Goal: Check status: Check status

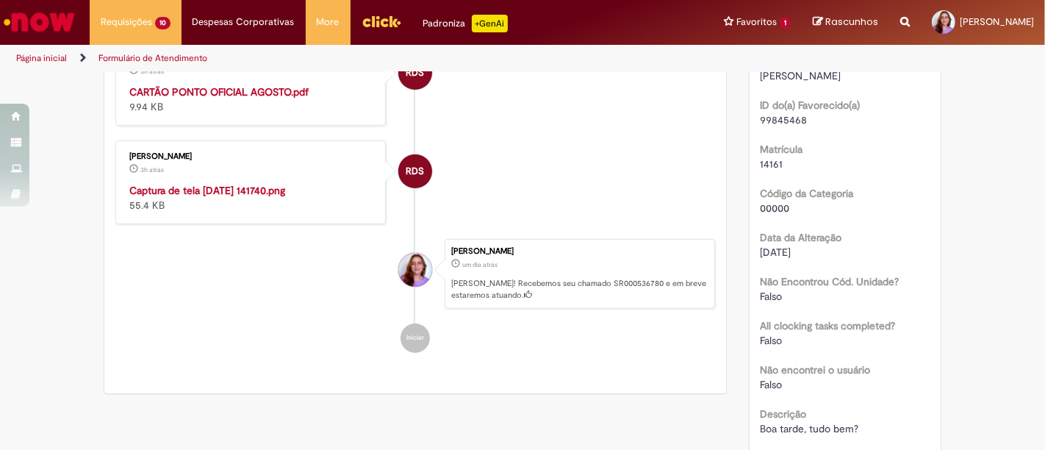
scroll to position [422, 0]
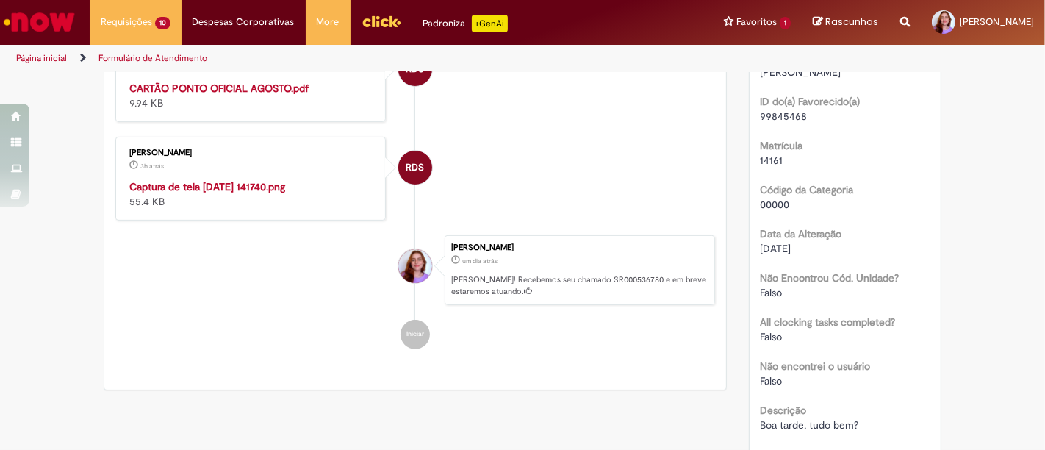
click at [227, 179] on img "Histórico de tíquete" at bounding box center [251, 179] width 245 height 0
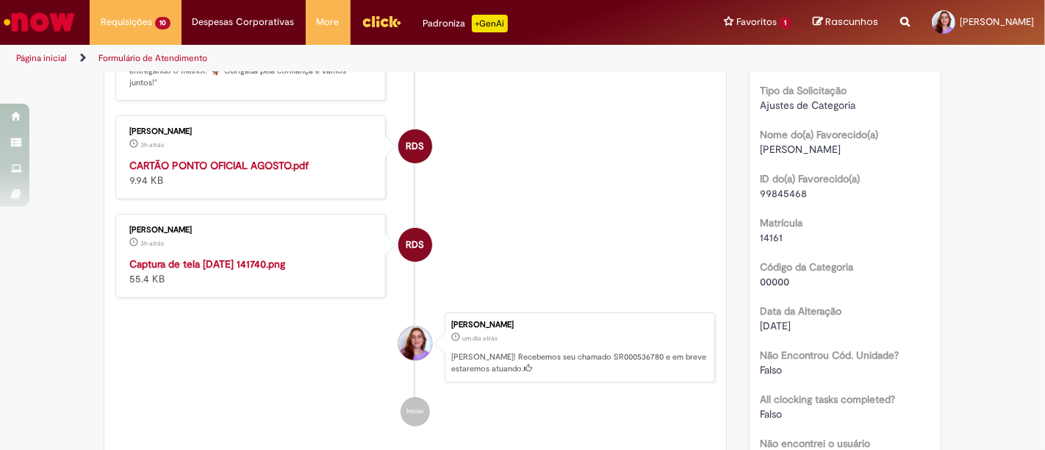
scroll to position [325, 0]
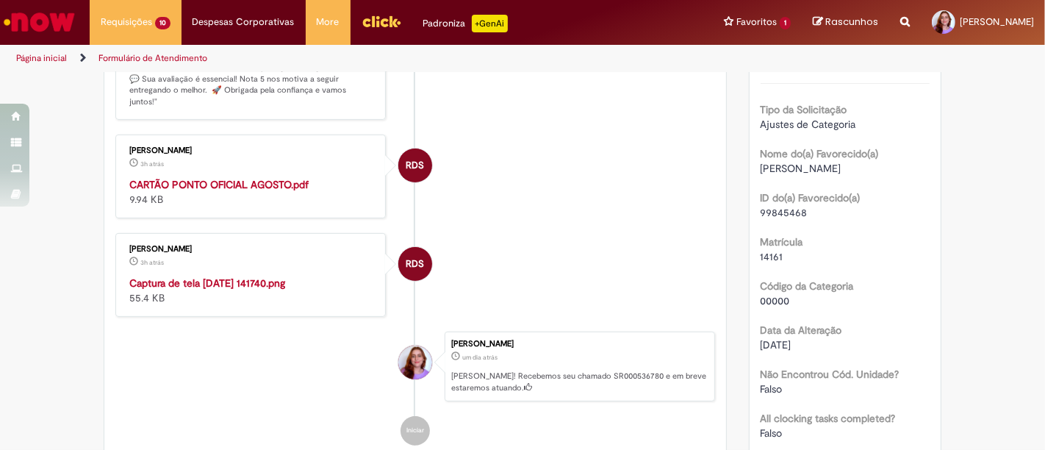
click at [224, 178] on strong "CARTÃO PONTO OFICIAL AGOSTO.pdf" at bounding box center [218, 184] width 179 height 13
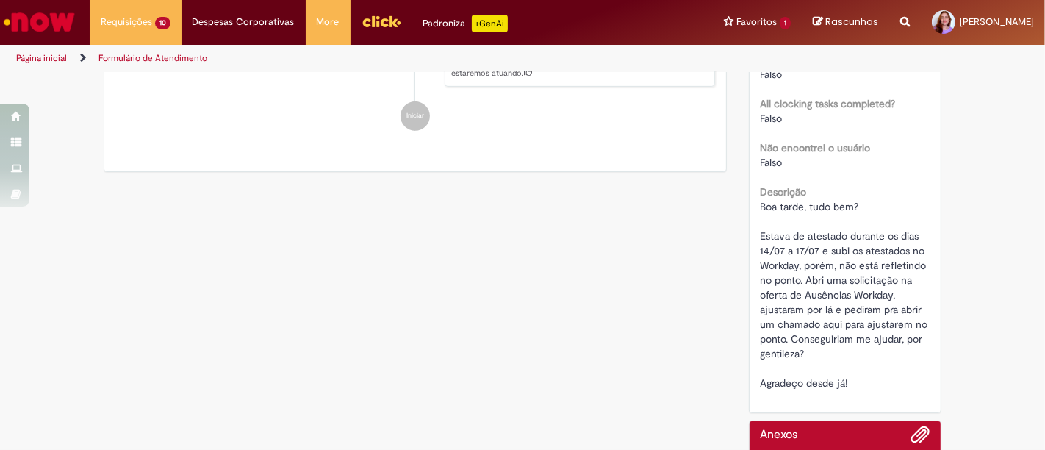
scroll to position [657, 0]
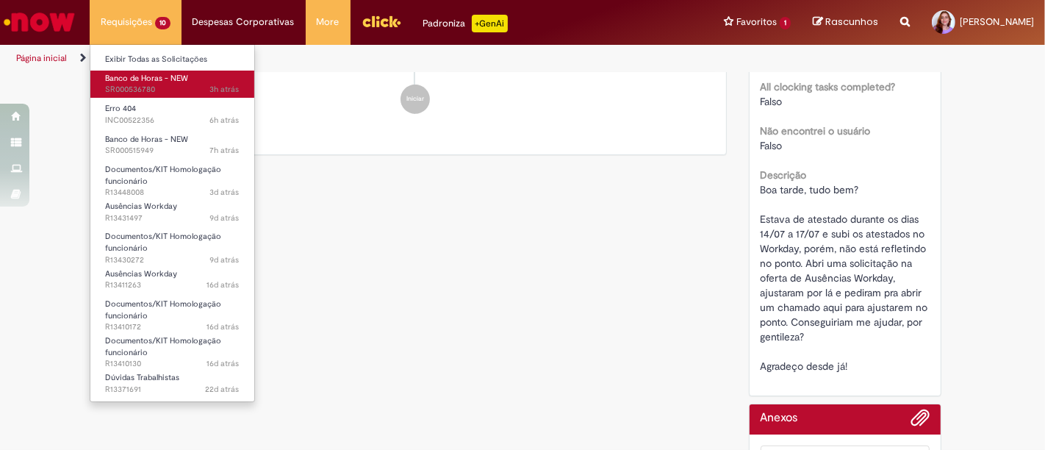
click at [171, 81] on span "Banco de Horas - NEW" at bounding box center [146, 78] width 83 height 11
click at [170, 87] on span "3h atrás 3 horas atrás SR000536780" at bounding box center [172, 90] width 134 height 12
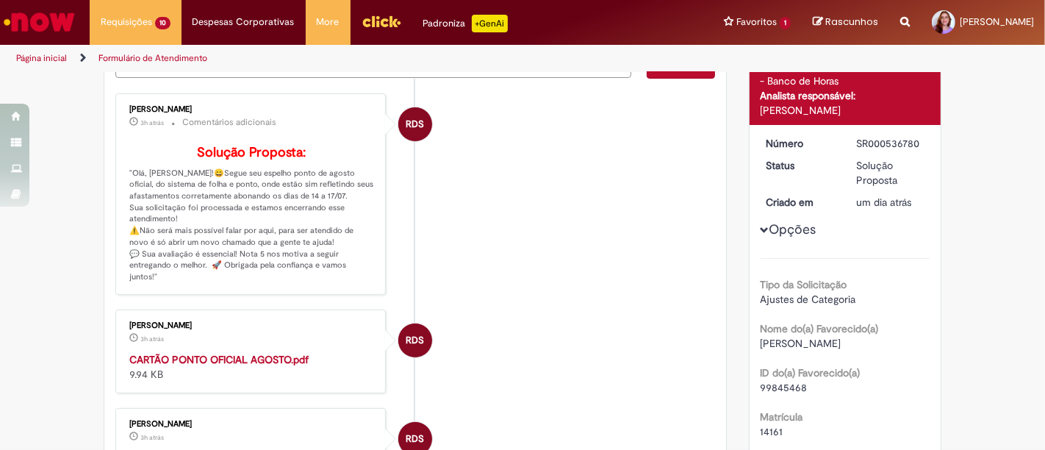
scroll to position [124, 0]
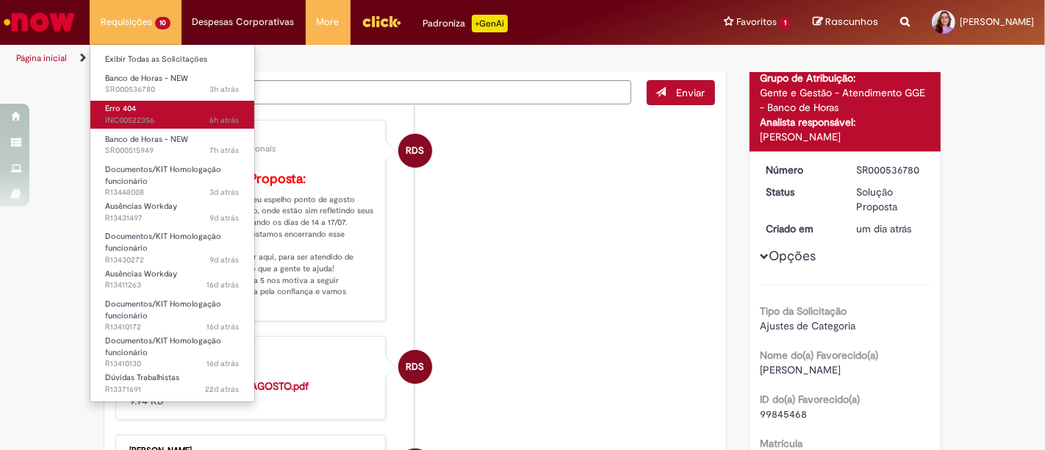
click at [153, 118] on span "6h atrás 6 horas atrás INC00522356" at bounding box center [172, 121] width 134 height 12
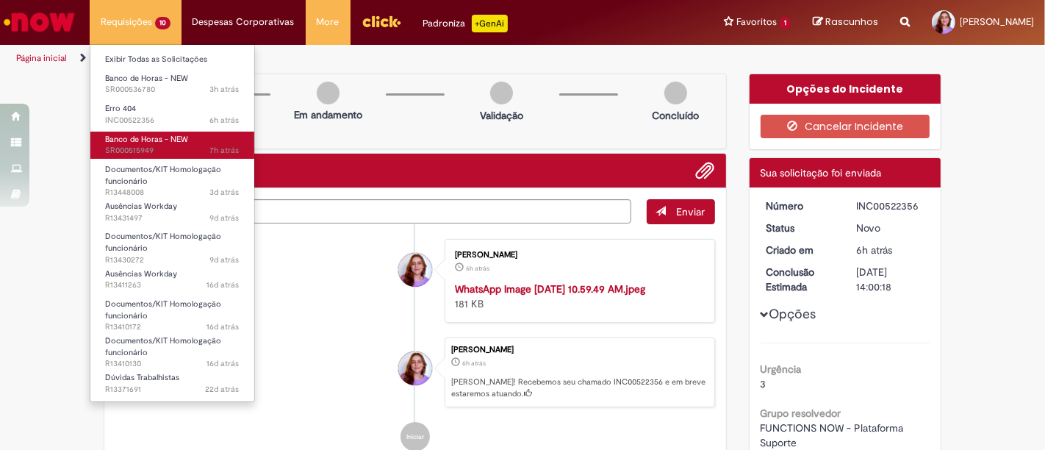
click at [157, 145] on span "7h atrás 7 horas atrás SR000515949" at bounding box center [172, 151] width 134 height 12
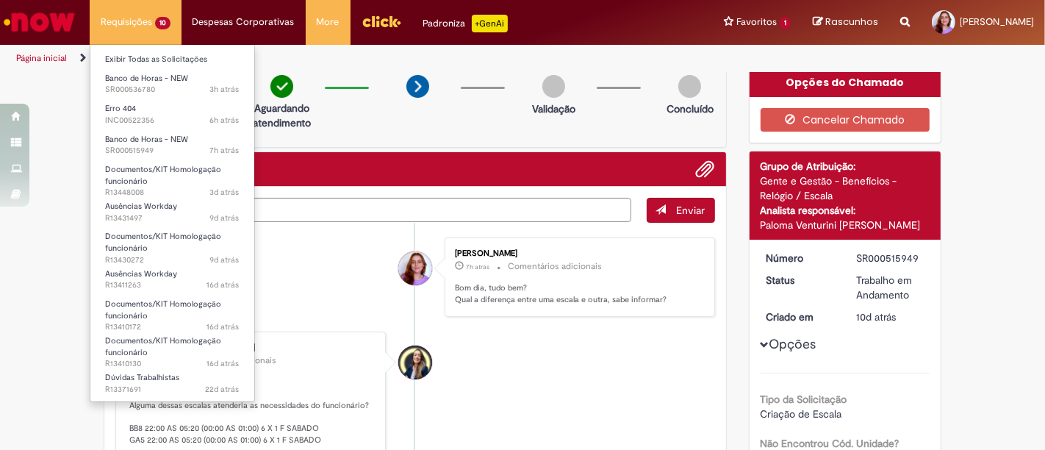
scroll to position [91, 0]
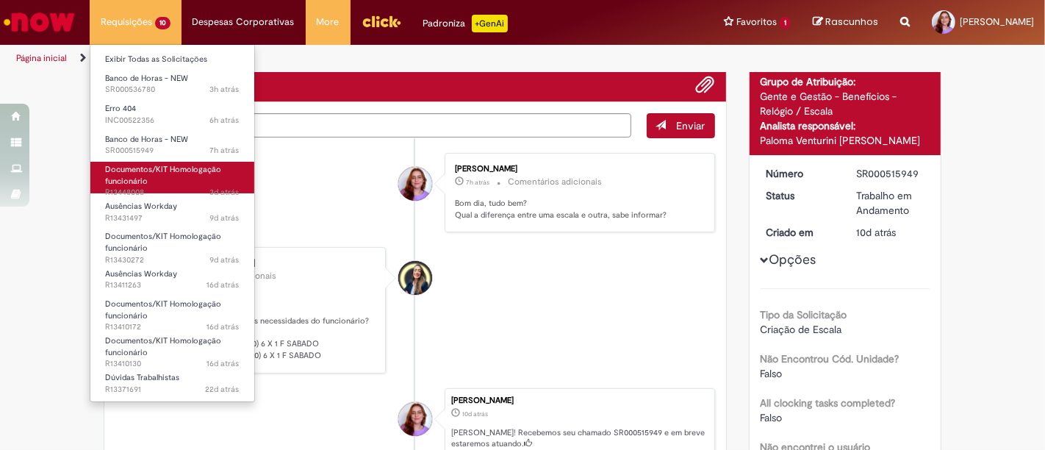
click at [162, 184] on link "Documentos/KIT Homologação funcionário 3d atrás 3 dias atrás R13448008" at bounding box center [172, 178] width 164 height 32
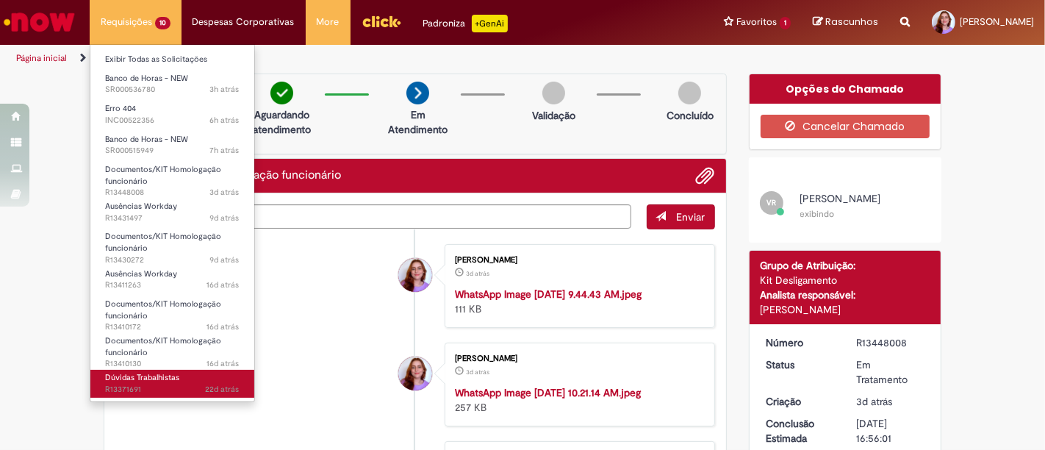
click at [210, 372] on link "Dúvidas Trabalhistas 22d atrás 22 dias atrás R13371691" at bounding box center [172, 383] width 164 height 27
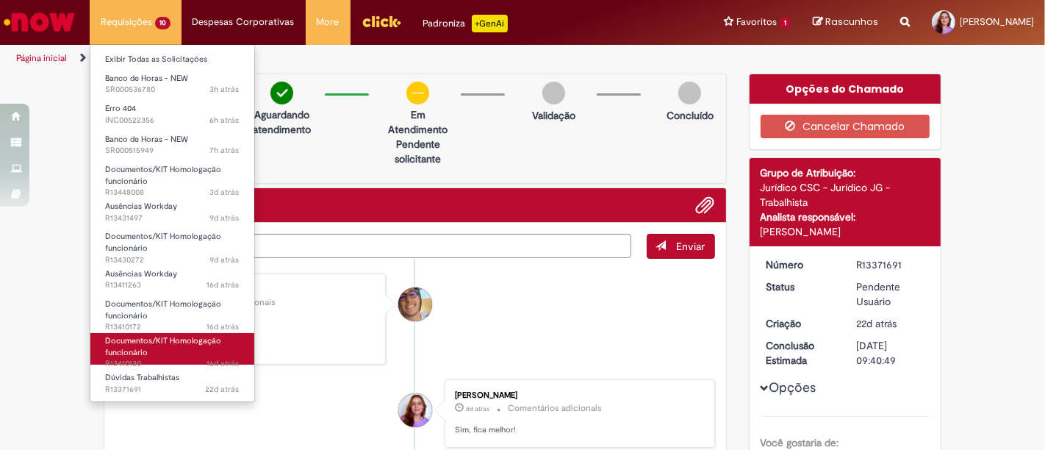
click at [218, 351] on link "Documentos/KIT Homologação funcionário 16d atrás 16 dias atrás R13410130" at bounding box center [172, 349] width 164 height 32
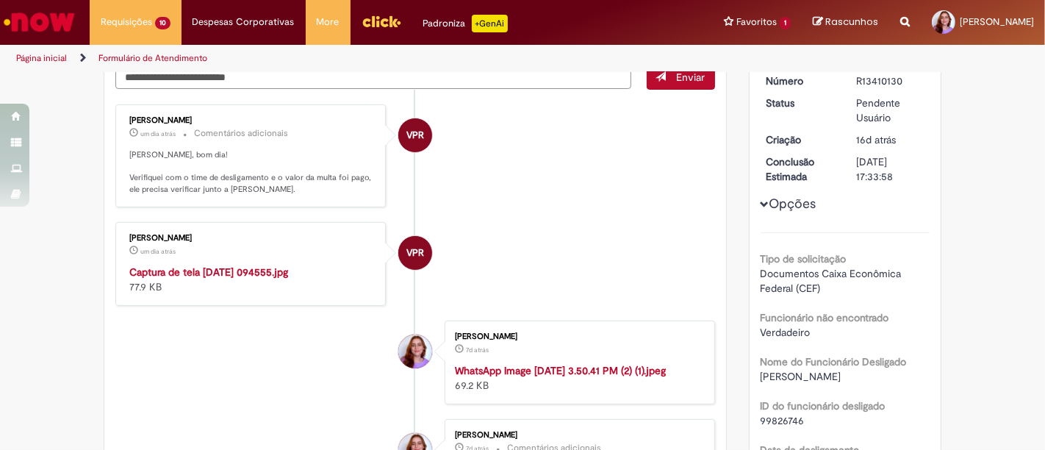
scroll to position [171, 0]
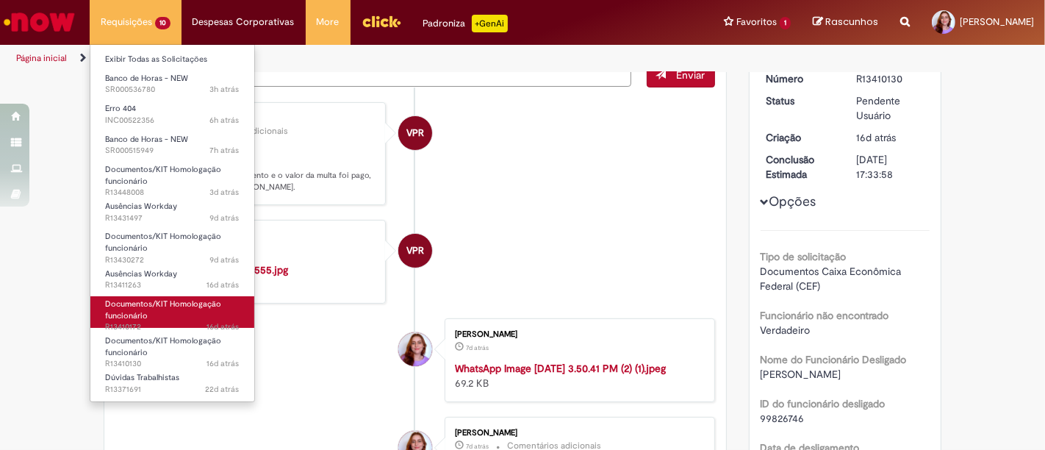
click at [187, 308] on span "Documentos/KIT Homologação funcionário" at bounding box center [163, 309] width 116 height 23
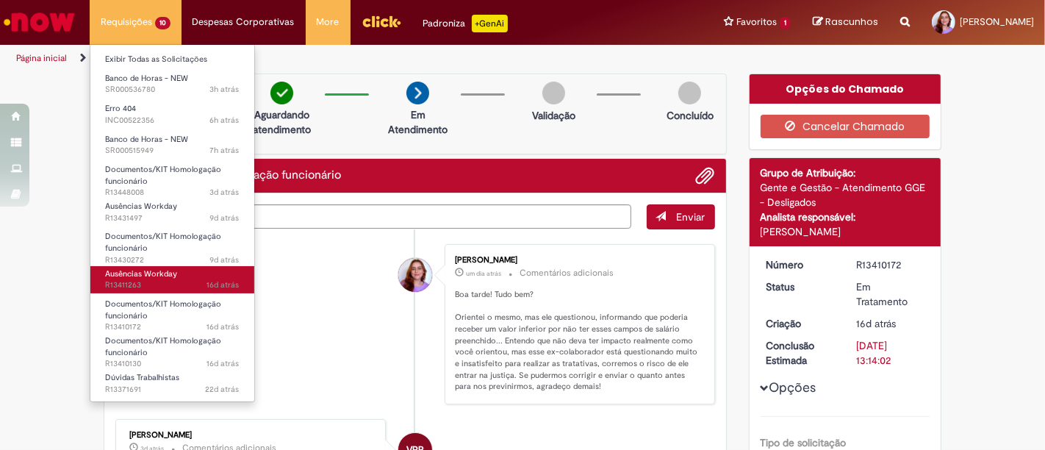
click at [184, 287] on span "16d atrás 16 dias atrás R13411263" at bounding box center [172, 285] width 134 height 12
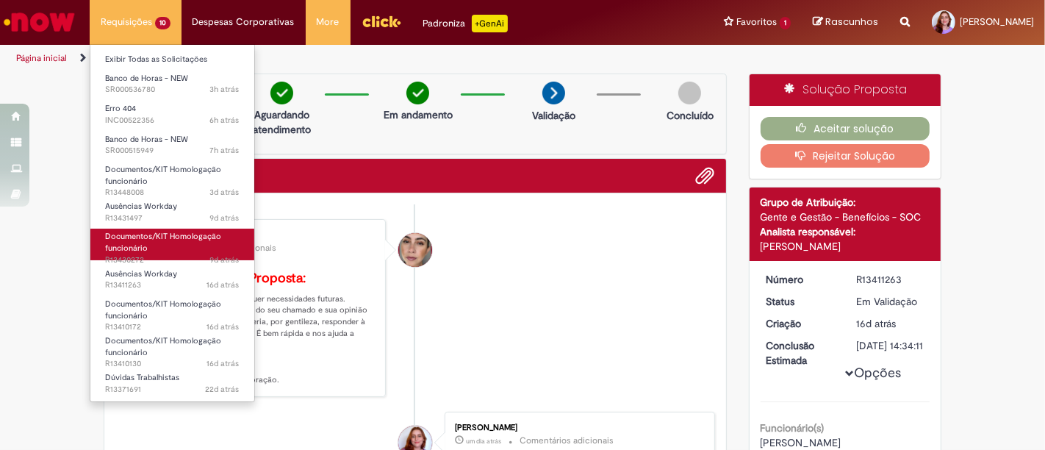
click at [195, 234] on span "Documentos/KIT Homologação funcionário" at bounding box center [163, 242] width 116 height 23
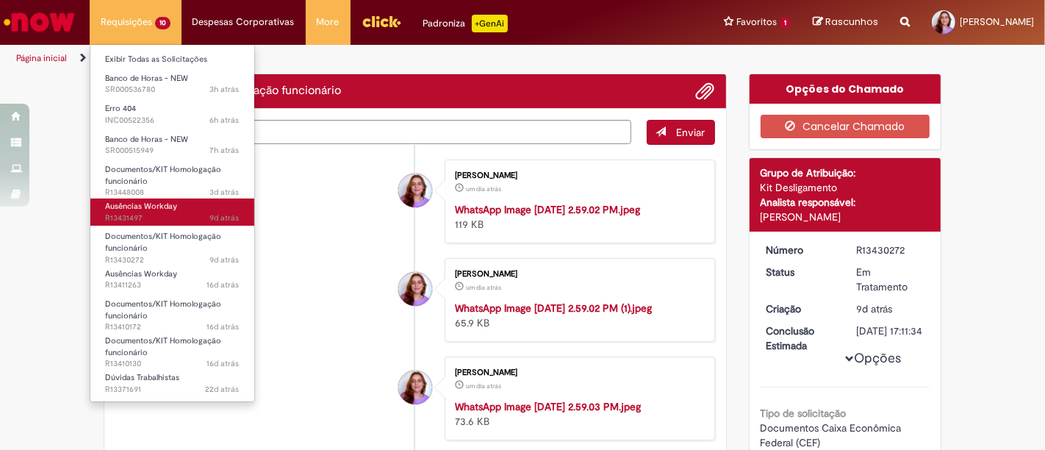
click at [194, 199] on link "Ausências Workday 9d atrás 9 dias atrás R13431497" at bounding box center [172, 211] width 164 height 27
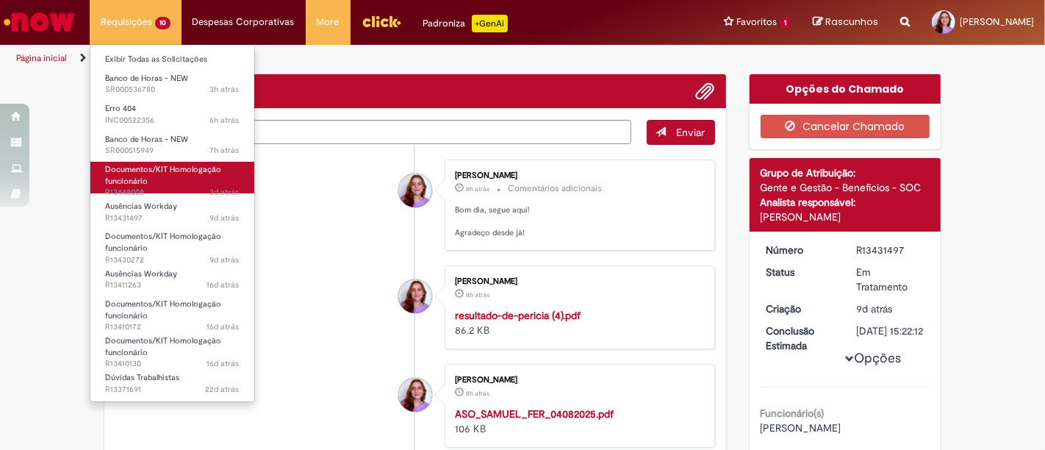
click at [193, 184] on link "Documentos/KIT Homologação funcionário 3d atrás 3 dias atrás R13448008" at bounding box center [172, 178] width 164 height 32
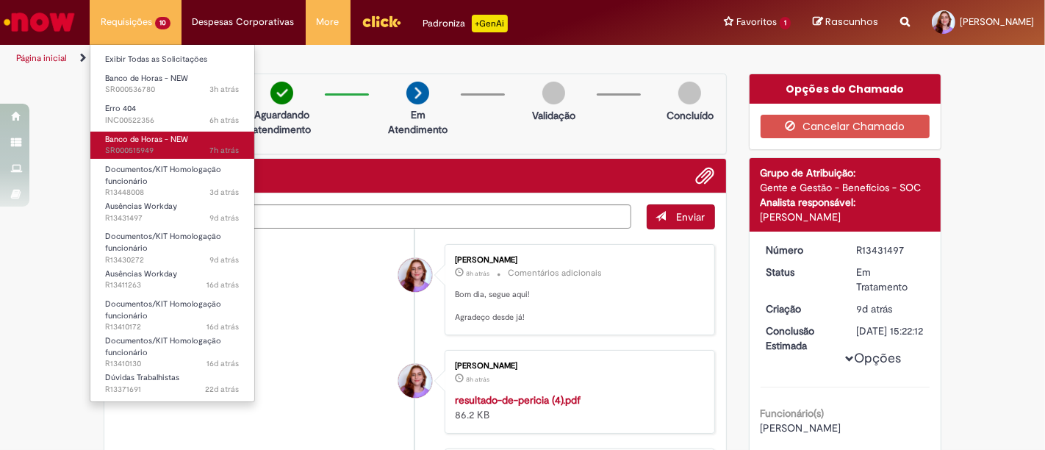
click at [187, 150] on span "7h atrás 7 horas atrás SR000515949" at bounding box center [172, 151] width 134 height 12
